Goal: Find specific fact: Find specific fact

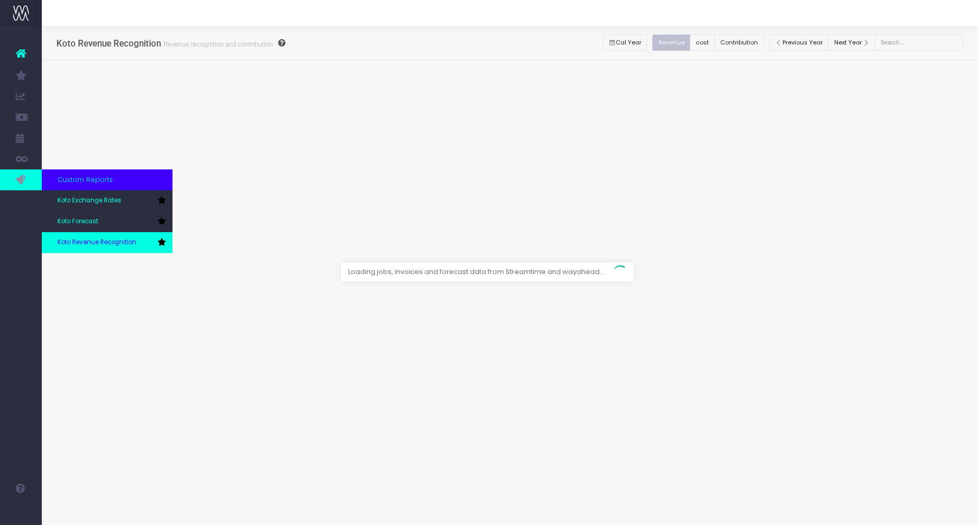
click at [88, 238] on span "Koto Revenue Recognition" at bounding box center [96, 242] width 79 height 9
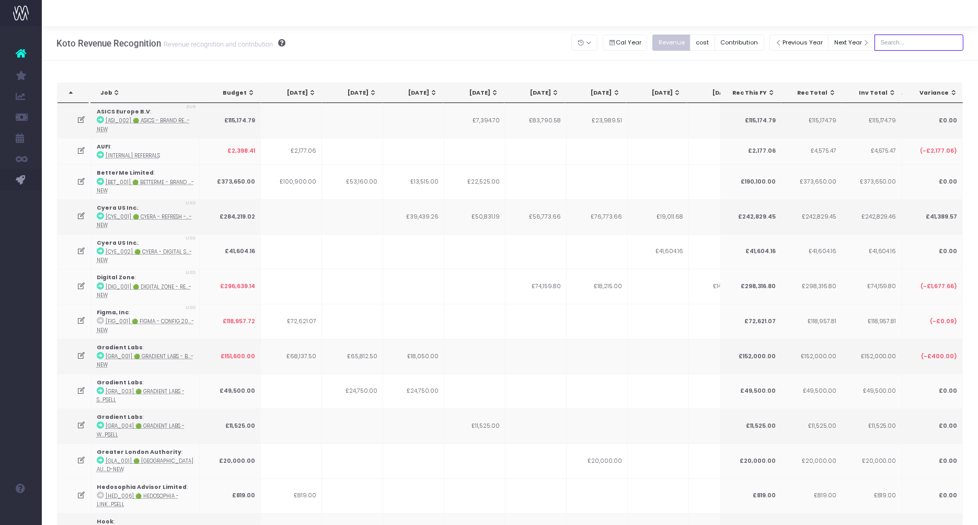
click at [908, 43] on input "text" at bounding box center [918, 42] width 89 height 16
type input "Microsoft"
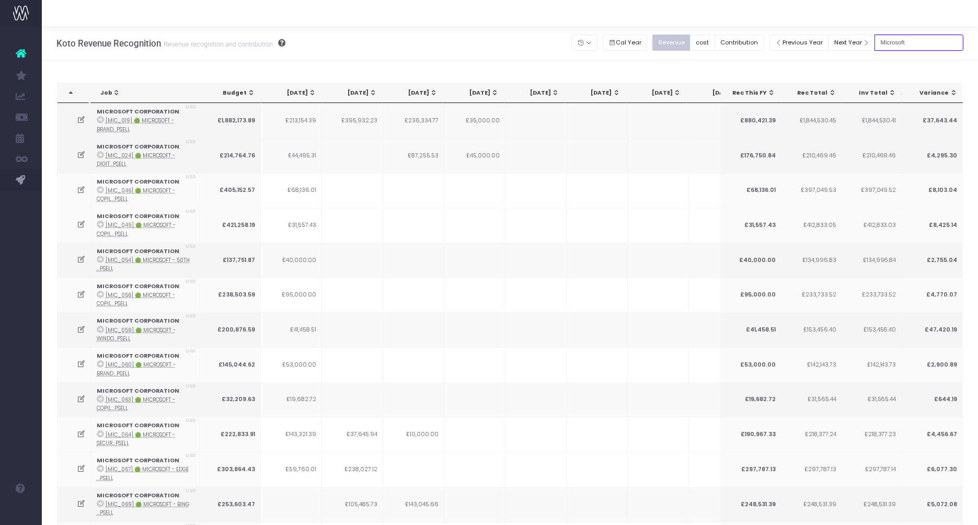
click at [908, 40] on input "Microsoft" at bounding box center [918, 42] width 89 height 16
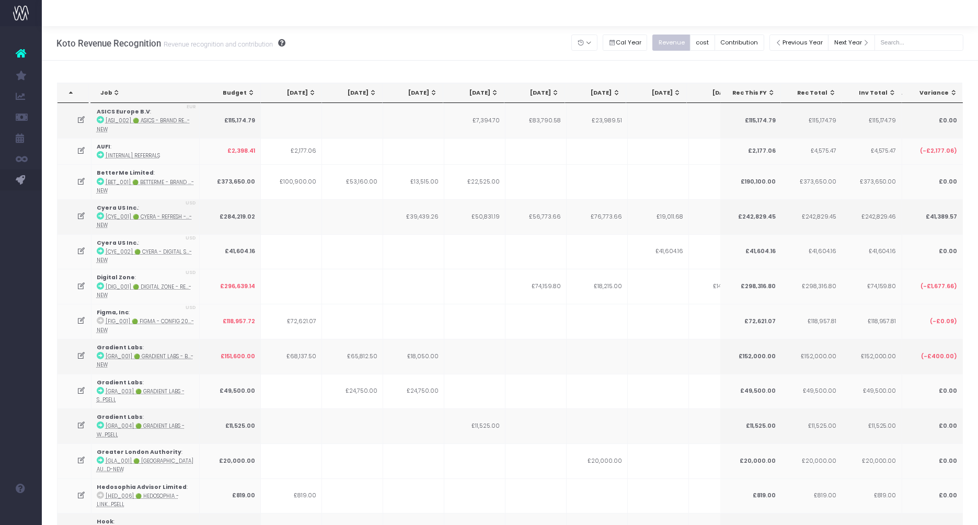
click at [919, 51] on div "Previous Year Next Year" at bounding box center [866, 42] width 194 height 21
click at [919, 50] on input "text" at bounding box center [918, 42] width 89 height 16
type input "Microsoft"
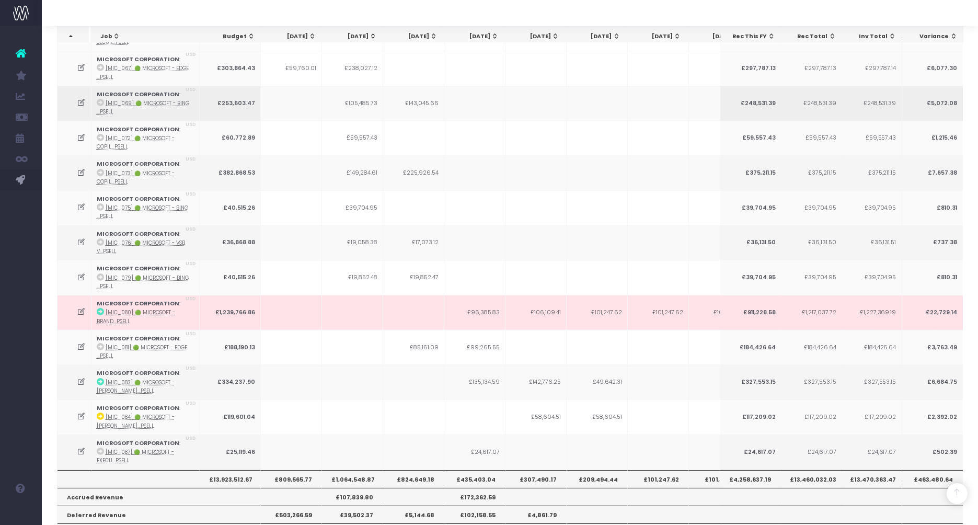
scroll to position [403, 0]
